Goal: Transaction & Acquisition: Download file/media

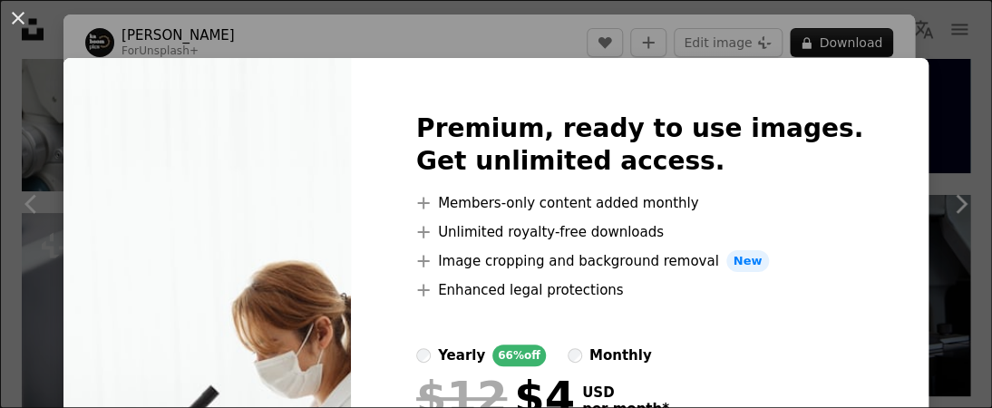
scroll to position [272, 0]
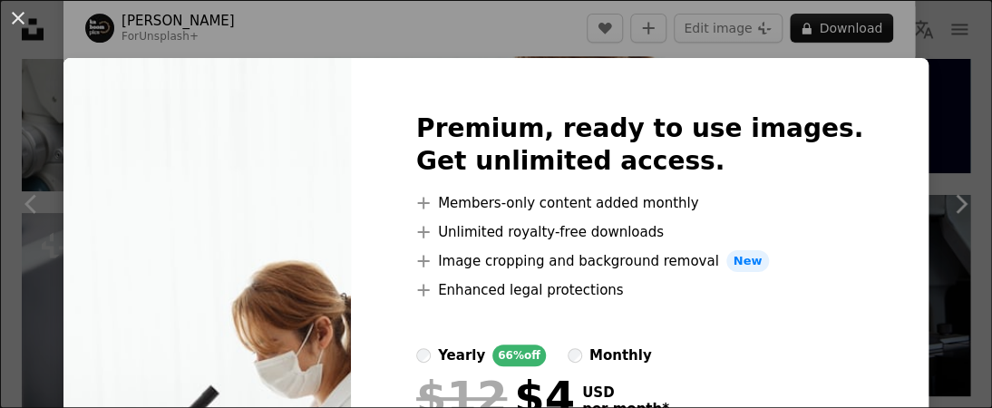
click at [830, 30] on div "An X shape Premium, ready to use images. Get unlimited access. A plus sign Memb…" at bounding box center [496, 204] width 992 height 408
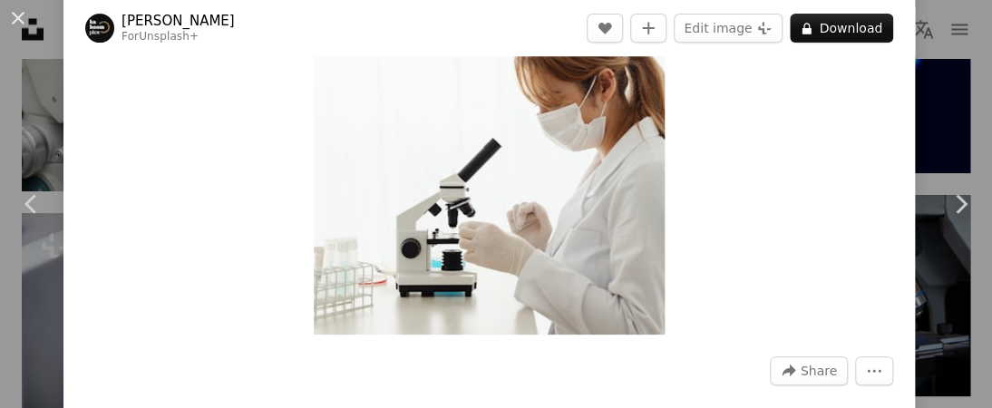
click at [830, 30] on button "A lock Download" at bounding box center [841, 28] width 103 height 29
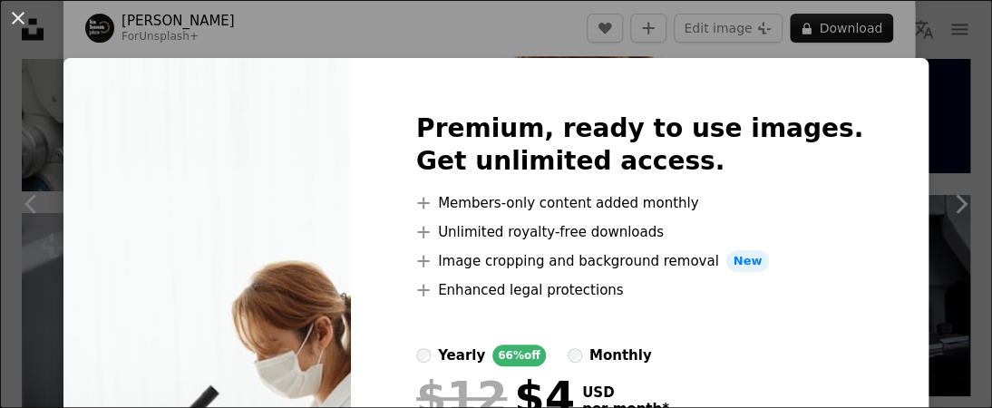
click at [830, 30] on div "An X shape Premium, ready to use images. Get unlimited access. A plus sign Memb…" at bounding box center [496, 204] width 992 height 408
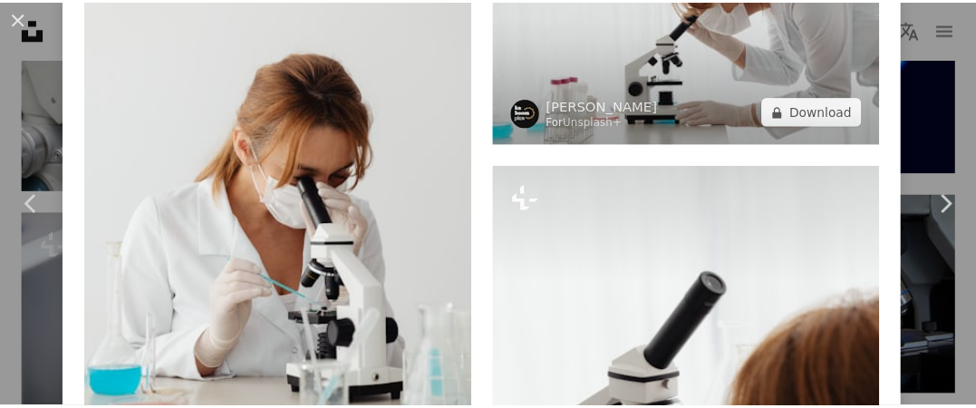
scroll to position [1541, 0]
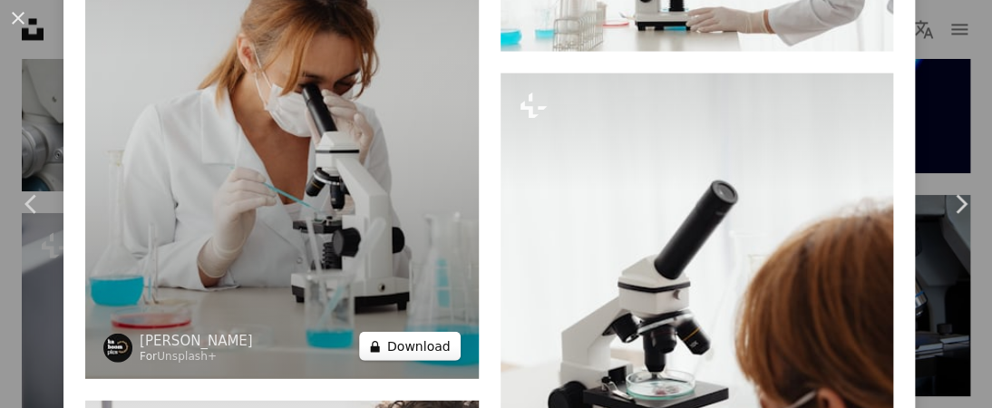
click at [379, 341] on icon at bounding box center [374, 347] width 9 height 12
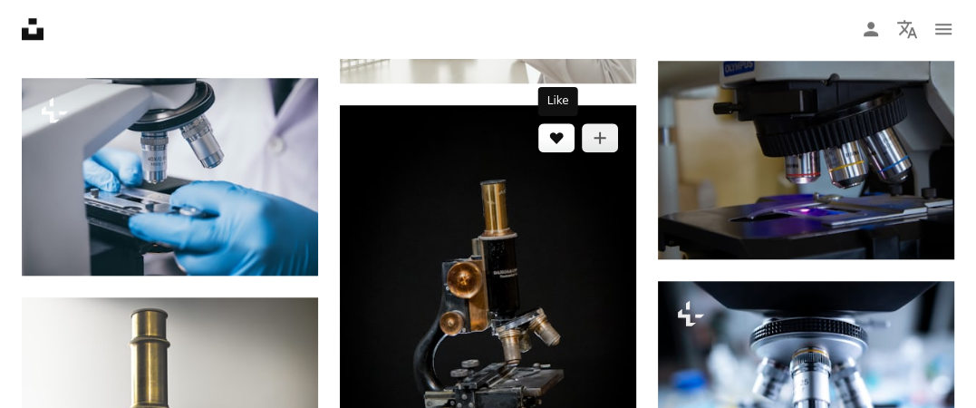
scroll to position [1541, 0]
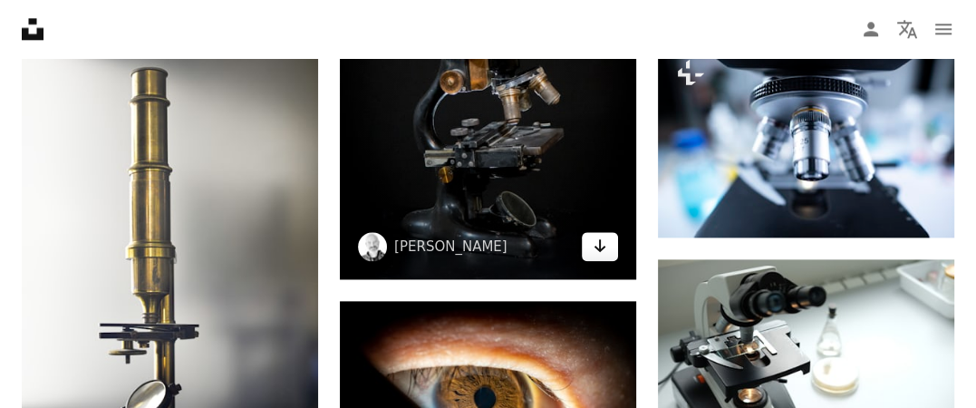
click at [606, 245] on icon "Arrow pointing down" at bounding box center [600, 246] width 15 height 22
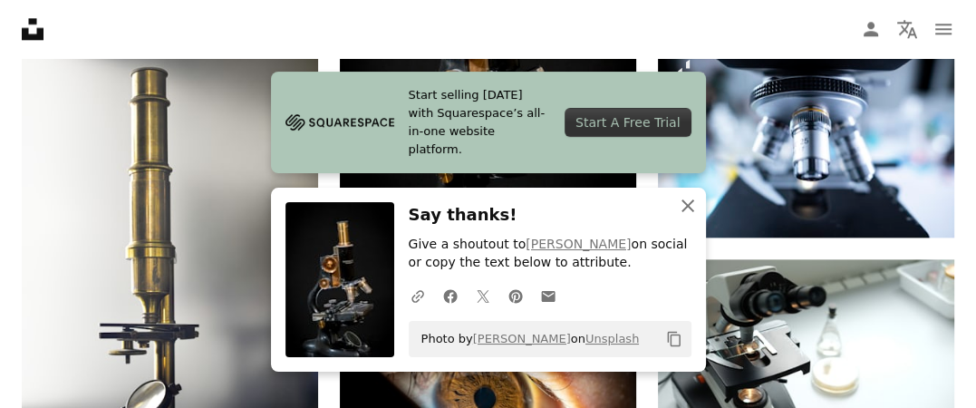
click at [685, 199] on icon "An X shape" at bounding box center [688, 206] width 22 height 22
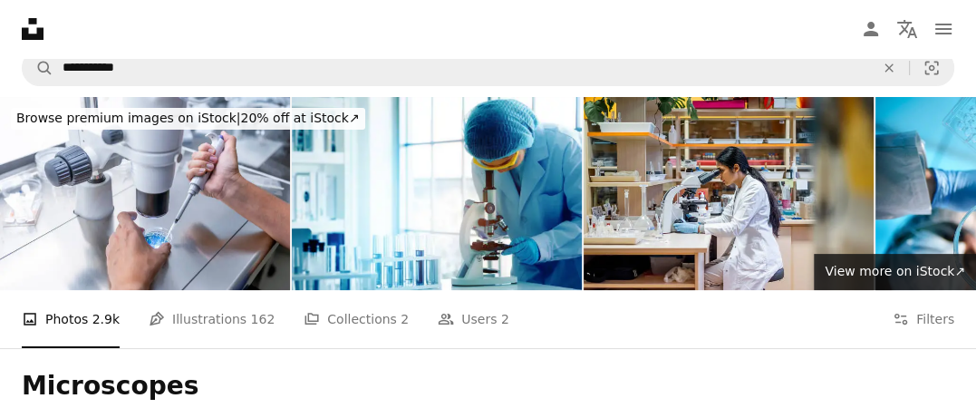
scroll to position [0, 0]
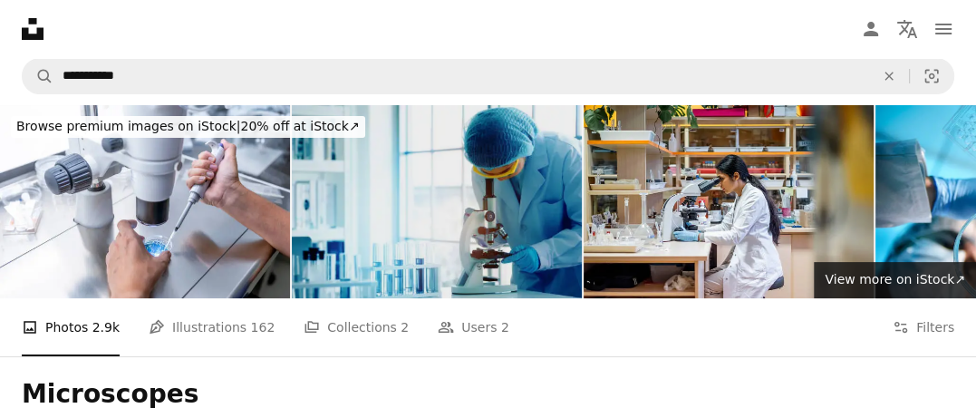
click at [471, 207] on img at bounding box center [437, 201] width 290 height 193
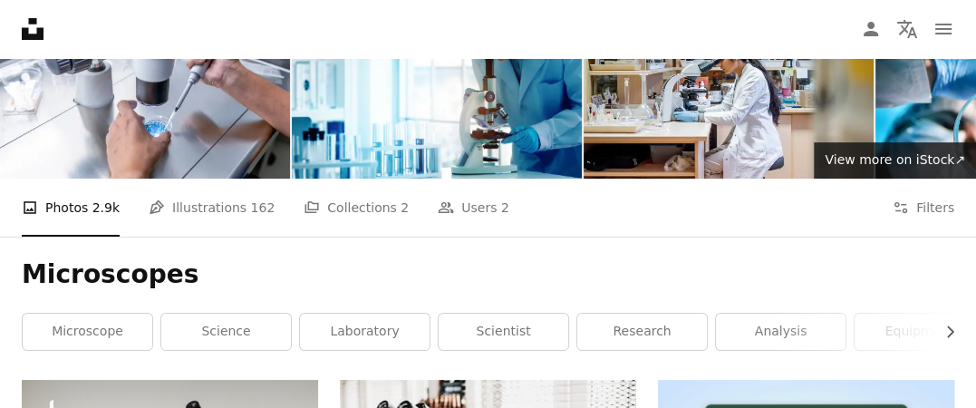
scroll to position [272, 0]
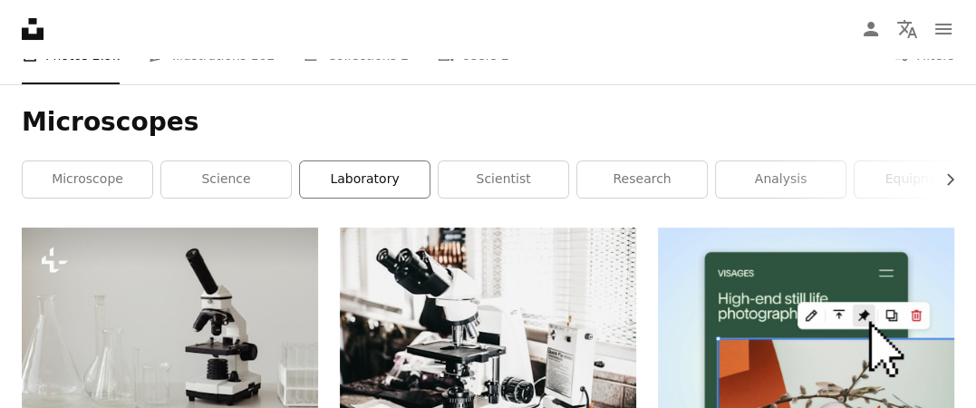
click at [364, 179] on link "laboratory" at bounding box center [365, 179] width 130 height 36
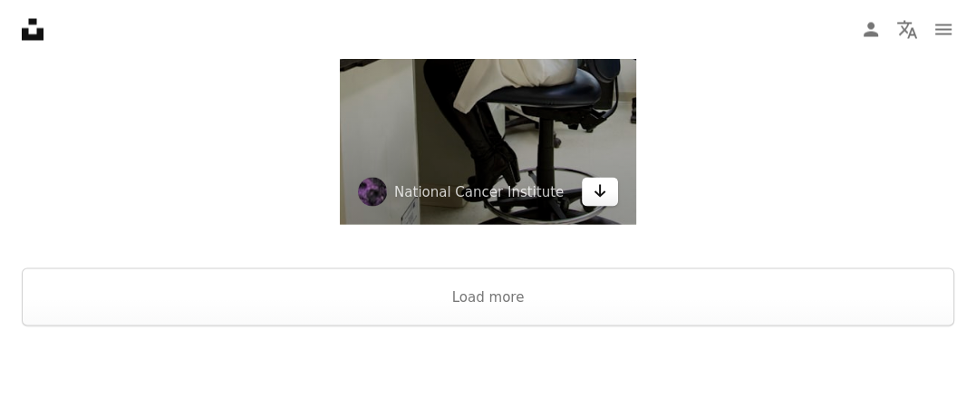
scroll to position [2448, 0]
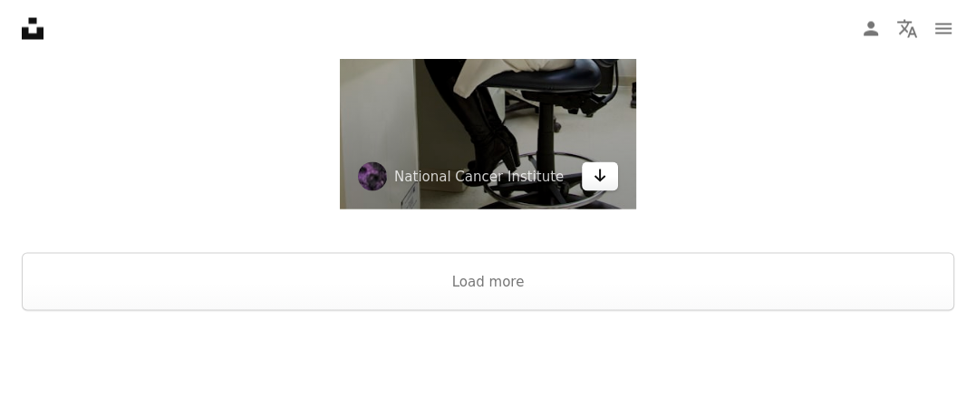
click at [593, 175] on icon "Arrow pointing down" at bounding box center [600, 176] width 15 height 22
